Goal: Obtain resource: Download file/media

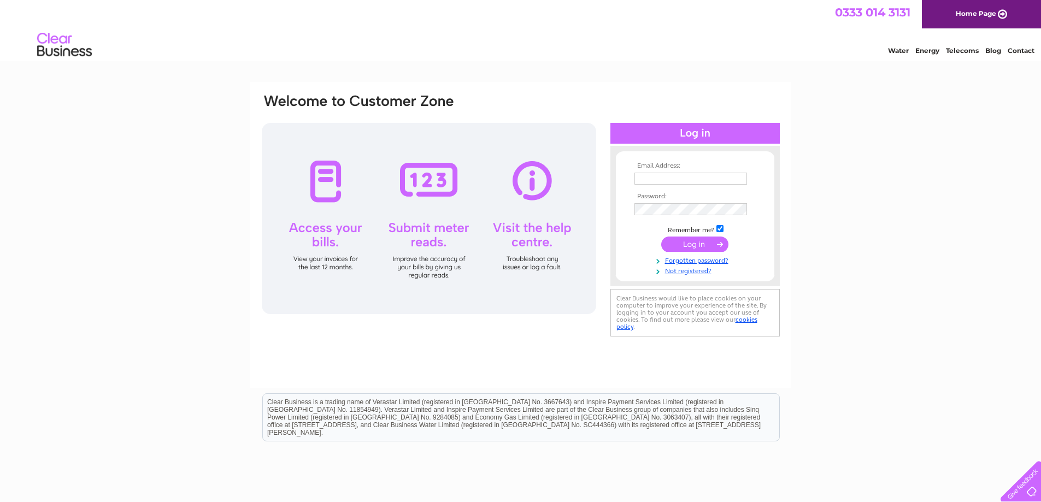
type input "stuart@kerfdevelopments.com"
click at [706, 243] on input "submit" at bounding box center [694, 244] width 67 height 15
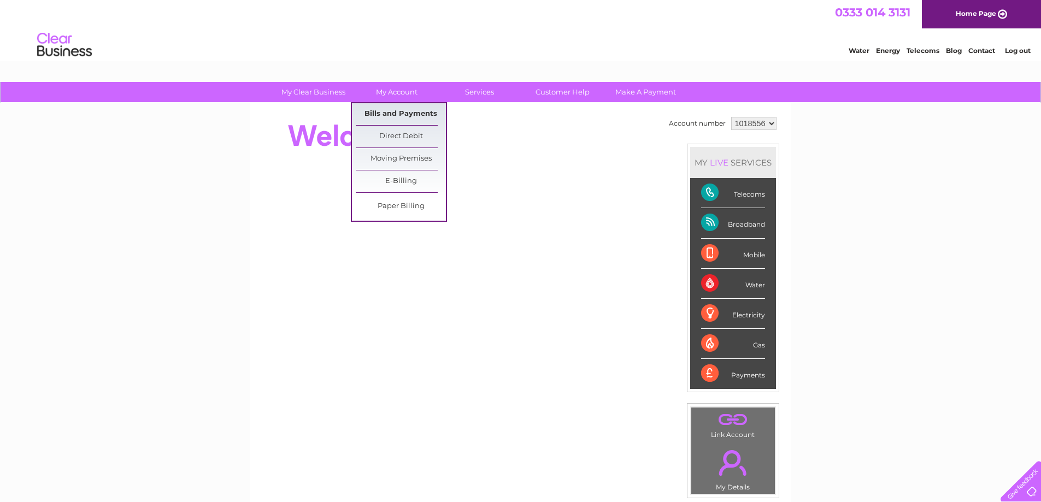
click at [399, 116] on link "Bills and Payments" at bounding box center [401, 114] width 90 height 22
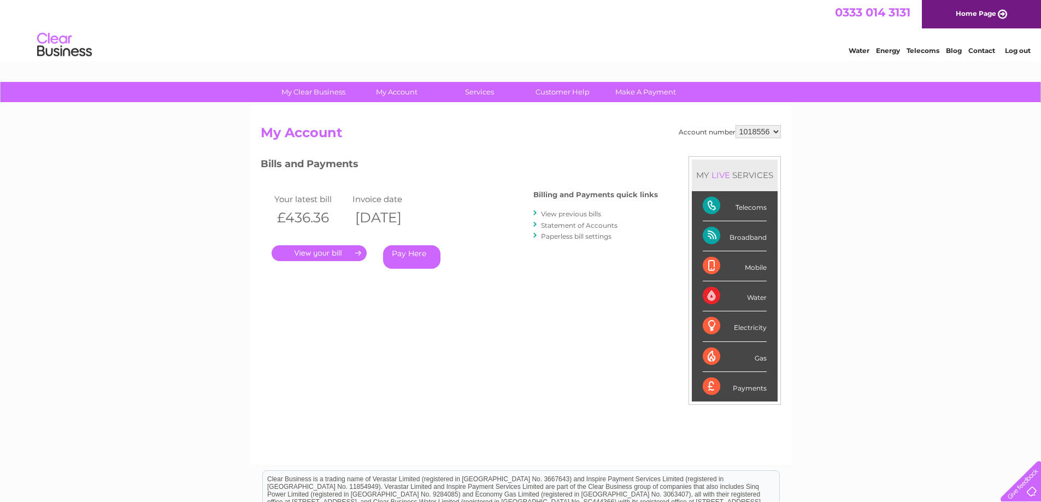
click at [334, 256] on link "." at bounding box center [318, 253] width 95 height 16
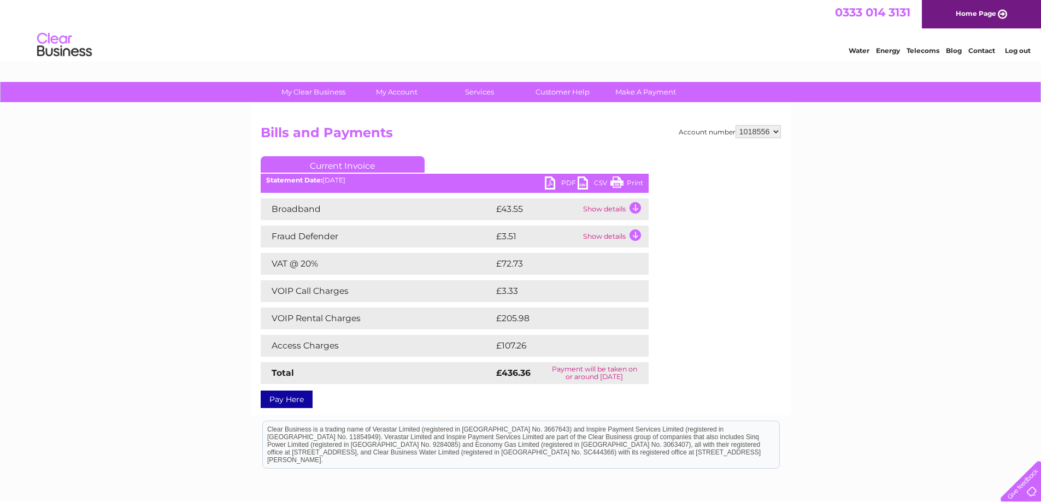
click at [566, 182] on link "PDF" at bounding box center [561, 184] width 33 height 16
